Goal: Find specific page/section: Find specific page/section

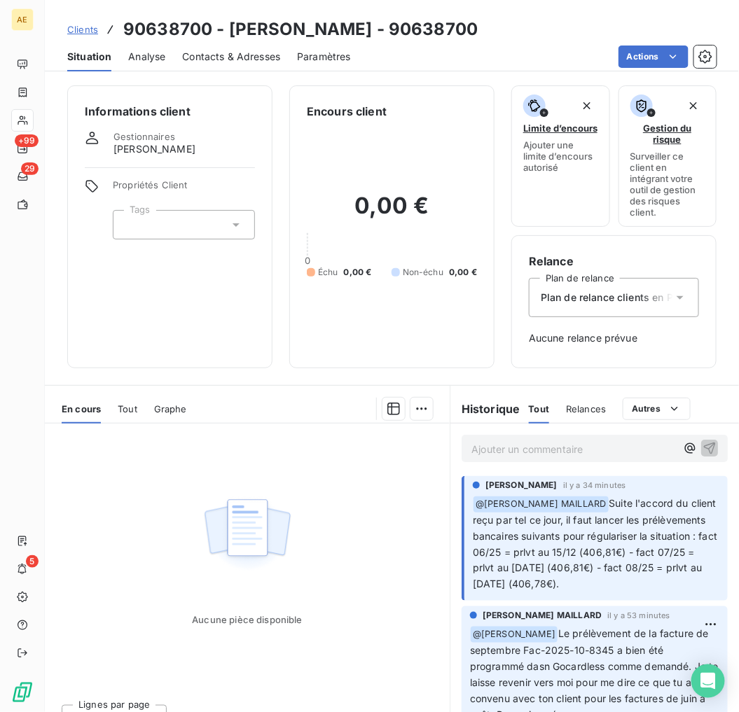
click at [77, 27] on span "Clients" at bounding box center [82, 29] width 31 height 11
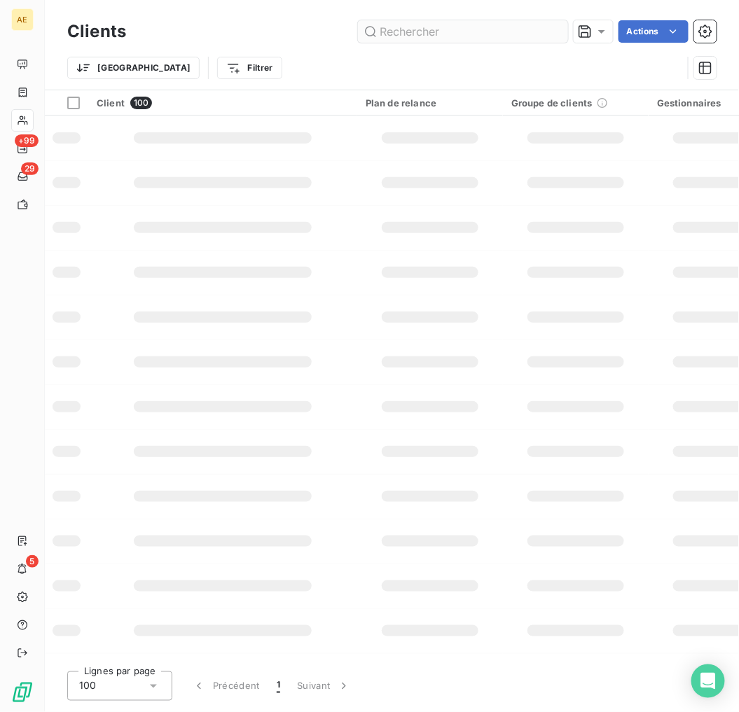
click at [448, 26] on input "text" at bounding box center [463, 31] width 210 height 22
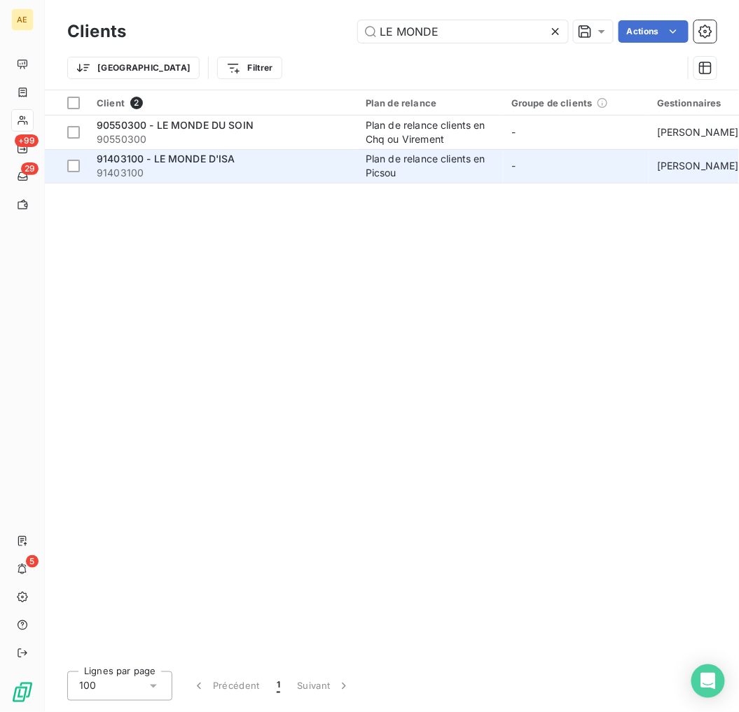
type input "LE MONDE"
click at [269, 169] on span "91403100" at bounding box center [223, 173] width 252 height 14
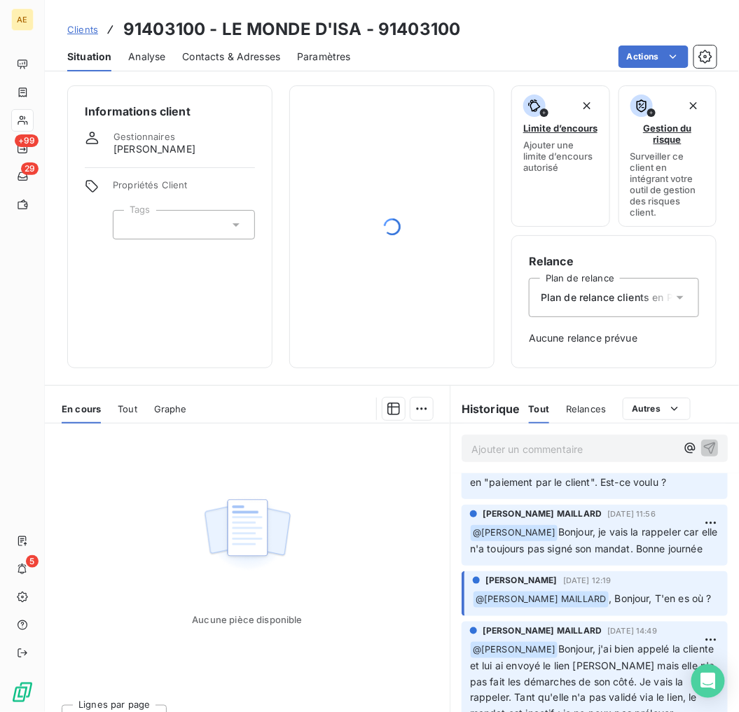
scroll to position [311, 0]
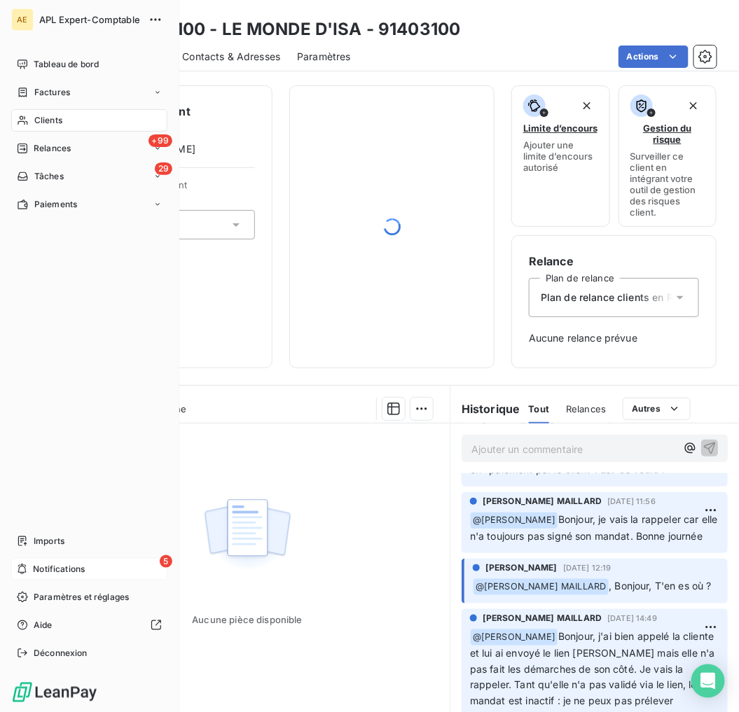
click at [29, 573] on div "5 Notifications" at bounding box center [89, 569] width 156 height 22
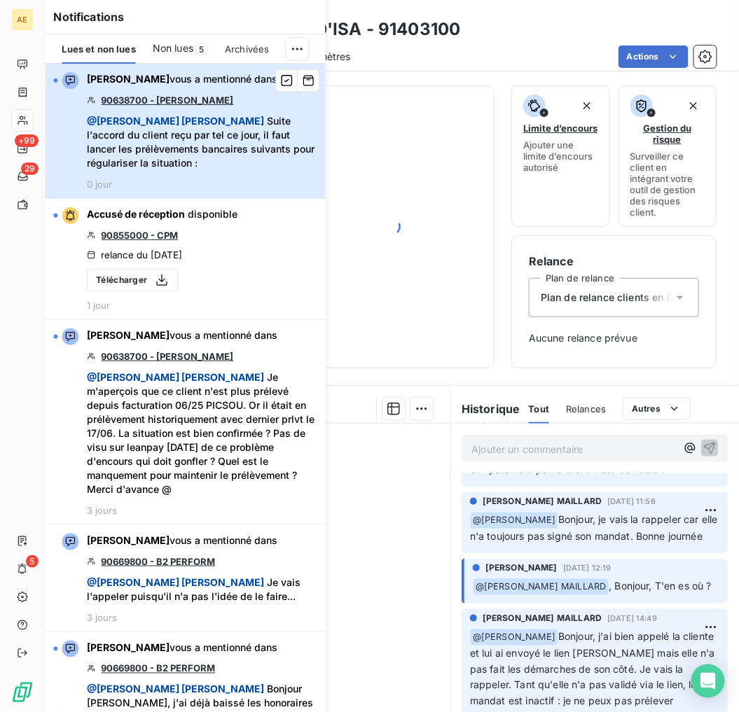
click at [265, 148] on span "@ [PERSON_NAME] MAILLARD Suite l'accord du client reçu par tel ce jour, il faut…" at bounding box center [202, 142] width 230 height 56
